Goal: Task Accomplishment & Management: Complete application form

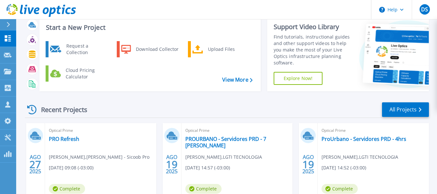
scroll to position [32, 0]
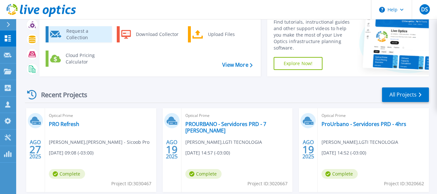
click at [74, 37] on div "Request a Collection" at bounding box center [86, 34] width 47 height 13
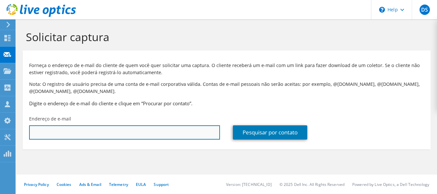
click at [82, 128] on input "text" at bounding box center [124, 132] width 191 height 14
paste input "bjvasconcelos@baldan.com.br"
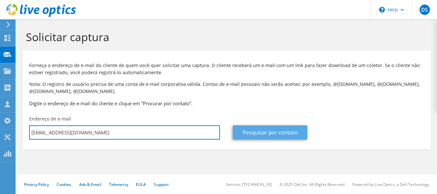
type input "bjvasconcelos@baldan.com.br"
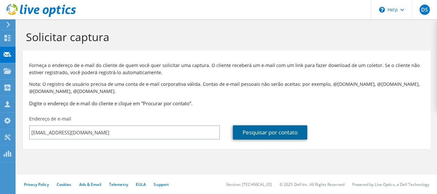
click at [274, 137] on link "Pesquisar por contato" at bounding box center [270, 132] width 74 height 14
type input "Baldan"
type input "Bruno"
type input "Jhonata De Vasconcelos"
type input "Brasil"
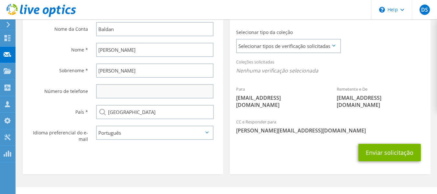
scroll to position [182, 0]
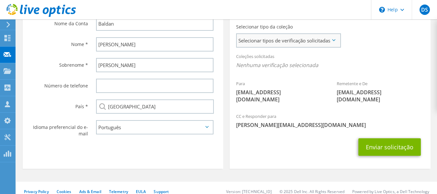
click at [291, 45] on span "Selecionar tipos de verificação solicitadas" at bounding box center [288, 40] width 103 height 13
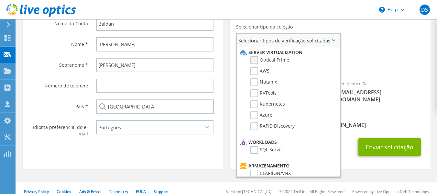
click at [256, 60] on label "Optical Prime" at bounding box center [269, 60] width 39 height 8
click at [0, 0] on input "Optical Prime" at bounding box center [0, 0] width 0 height 0
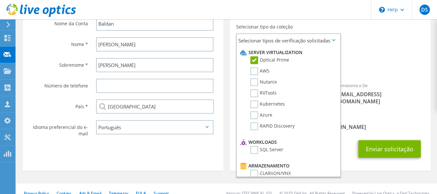
click at [354, 165] on div "E-mail de solicitação de coleta Uma solicitação por e-mail com links para fazer…" at bounding box center [329, 74] width 207 height 200
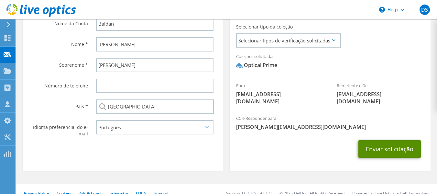
click at [386, 141] on button "Enviar solicitação" at bounding box center [390, 148] width 62 height 17
